Goal: Task Accomplishment & Management: Complete application form

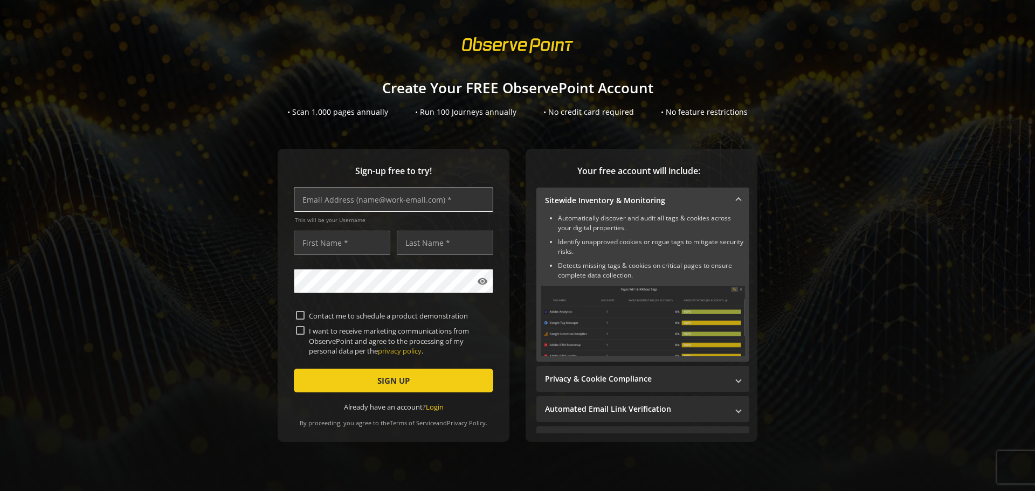
click at [371, 201] on input "text" at bounding box center [393, 200] width 199 height 24
type input "[EMAIL_ADDRESS][DOMAIN_NAME]"
type input "[PERSON_NAME]"
drag, startPoint x: 411, startPoint y: 195, endPoint x: 267, endPoint y: 204, distance: 144.2
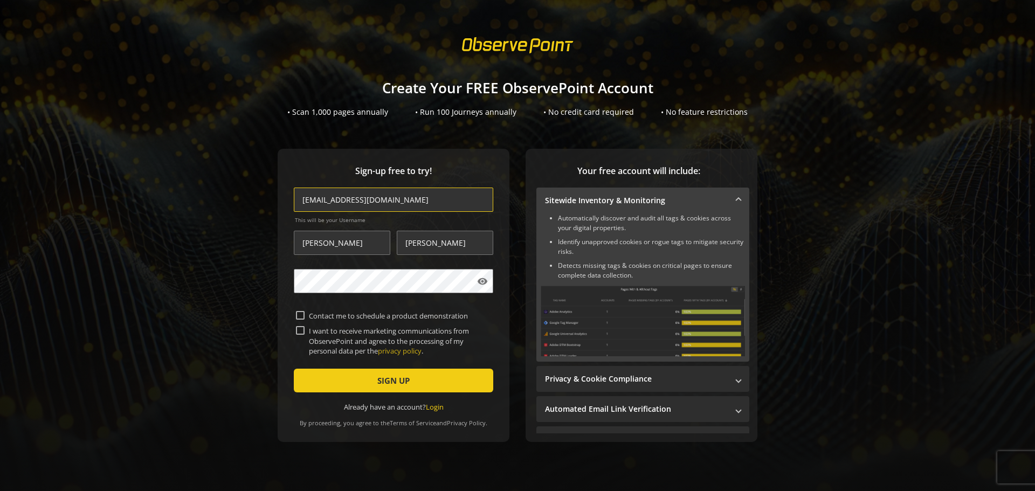
click at [267, 204] on div "Sign-up free to try! [EMAIL_ADDRESS][DOMAIN_NAME] This will be your Username [P…" at bounding box center [517, 317] width 1009 height 336
type input "[EMAIL_ADDRESS][DOMAIN_NAME]"
click at [300, 317] on input "Contact me to schedule a product demonstration" at bounding box center [300, 315] width 9 height 9
checkbox input "true"
click at [296, 331] on input "I want to receive marketing communications from ObservePoint and agree to the p…" at bounding box center [300, 330] width 9 height 9
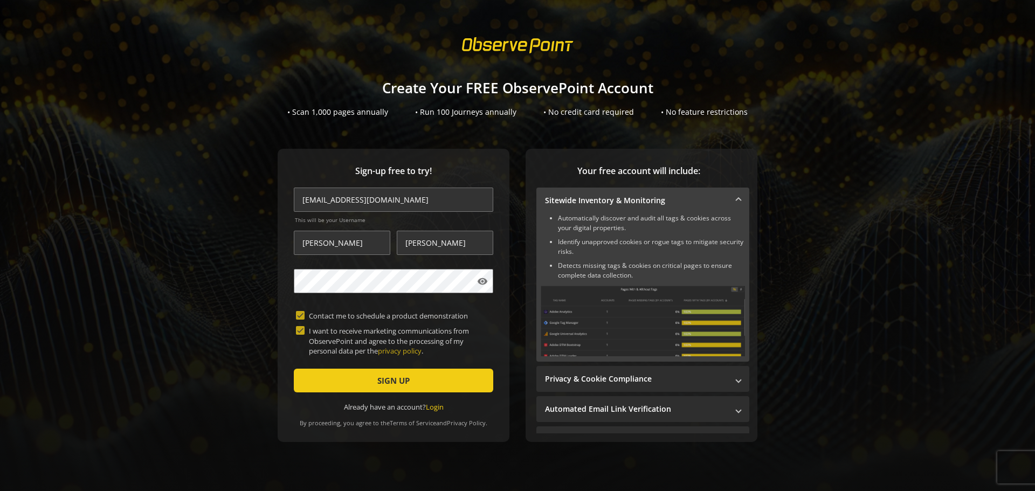
checkbox input "true"
click at [479, 283] on mat-icon "visibility" at bounding box center [482, 281] width 11 height 11
click at [390, 375] on span "SIGN UP" at bounding box center [393, 380] width 32 height 19
